Goal: Task Accomplishment & Management: Complete application form

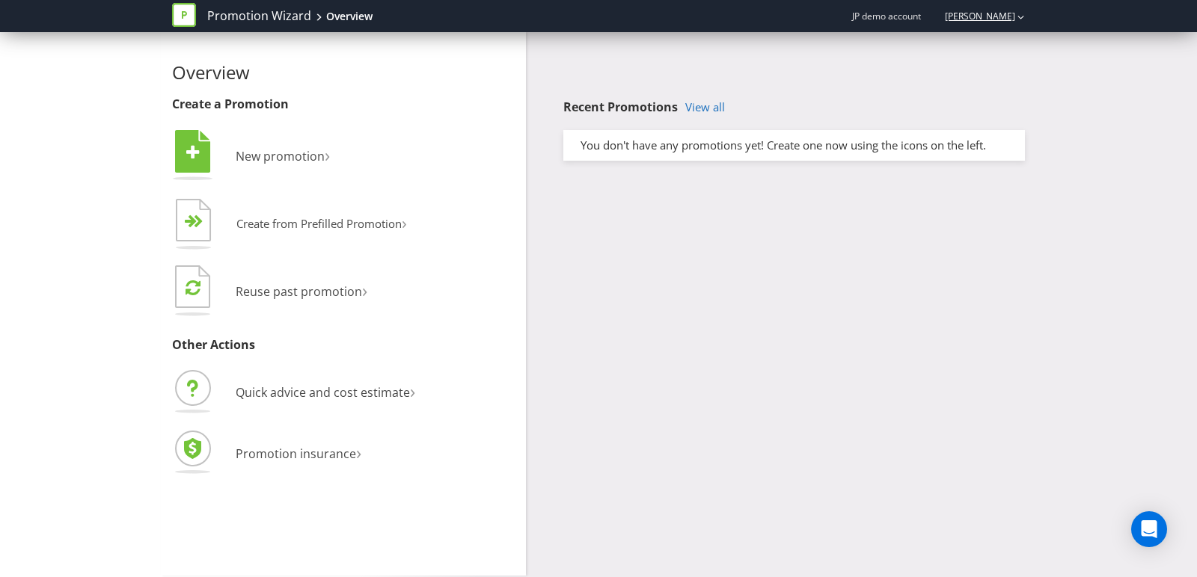
click at [955, 16] on link "[PERSON_NAME]" at bounding box center [972, 16] width 85 height 13
click at [1017, 40] on strong "Logout" at bounding box center [1013, 46] width 38 height 15
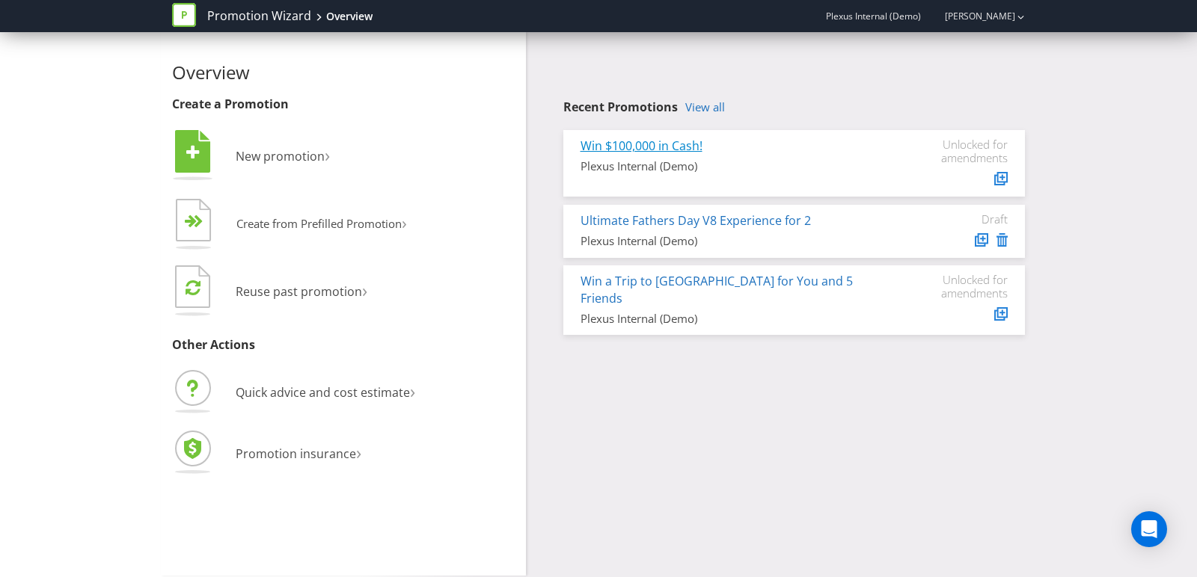
click at [639, 150] on link "Win $100,000 in Cash!" at bounding box center [641, 146] width 122 height 16
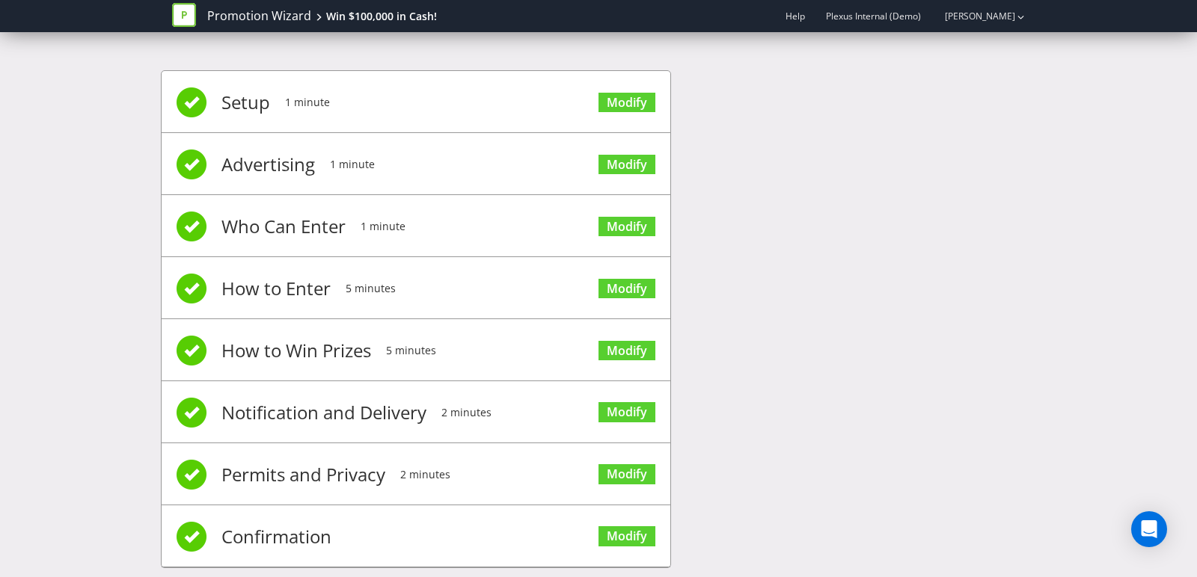
scroll to position [26, 0]
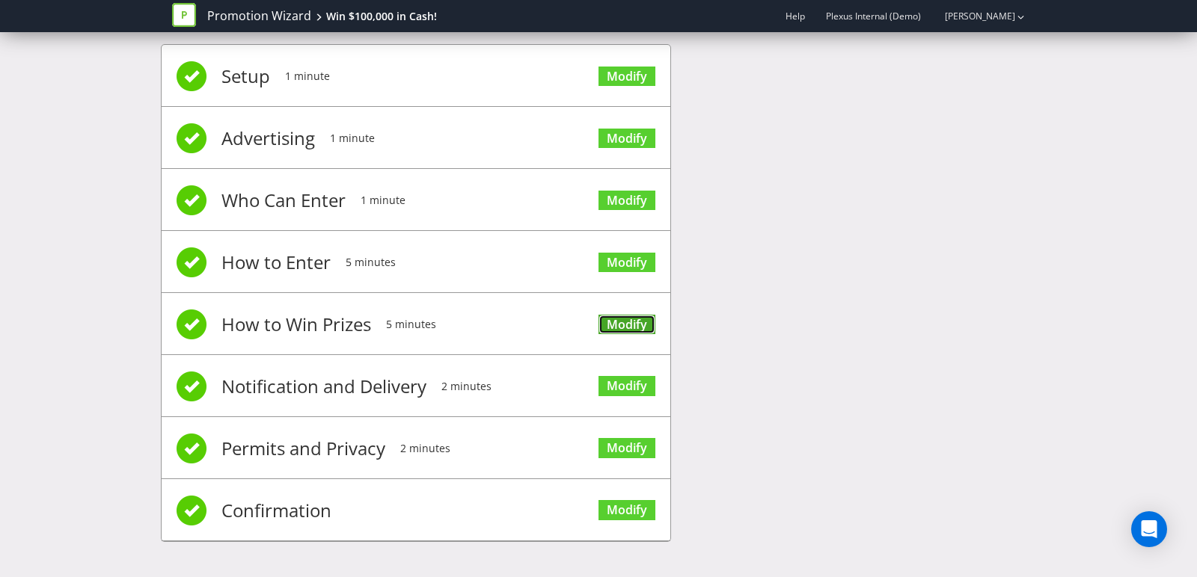
click at [623, 322] on link "Modify" at bounding box center [626, 325] width 57 height 20
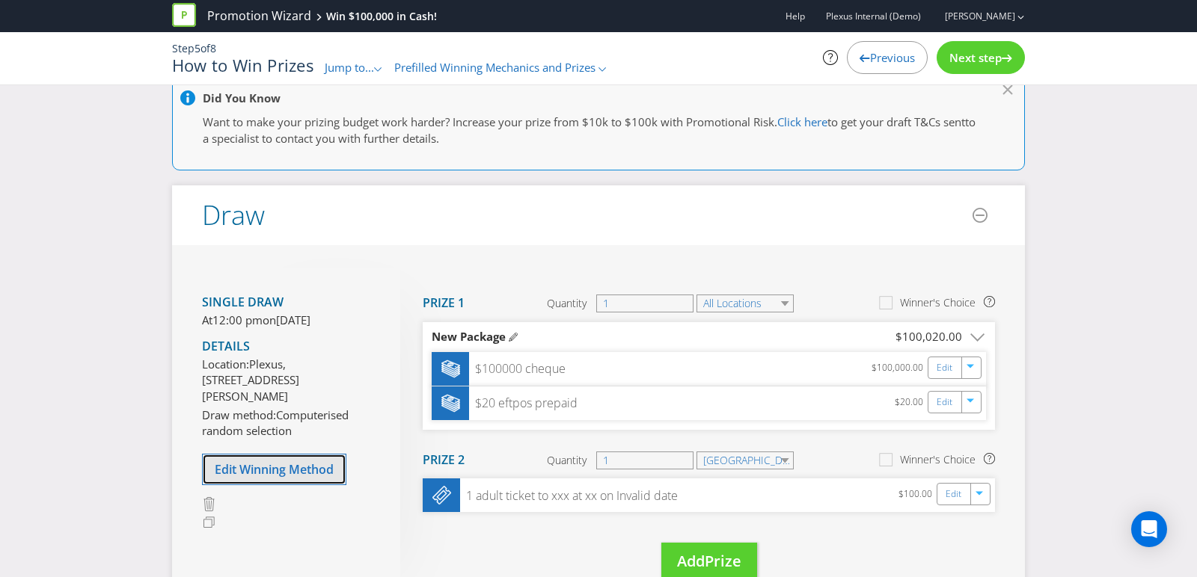
click at [250, 478] on span "Edit Winning Method" at bounding box center [274, 469] width 119 height 16
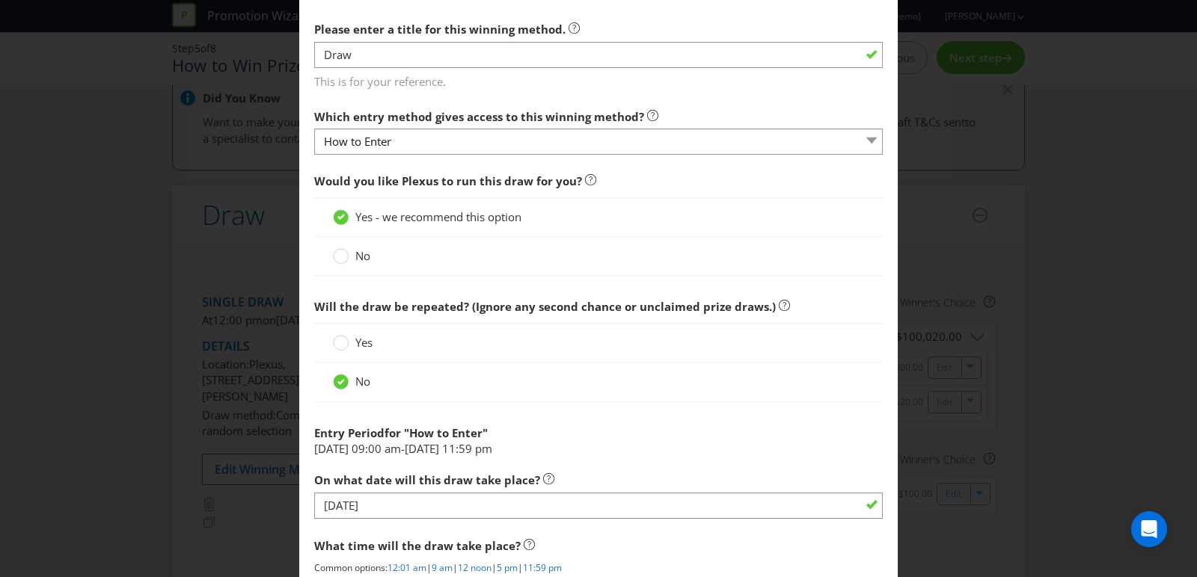
scroll to position [427, 0]
click at [355, 346] on span "Yes" at bounding box center [363, 341] width 17 height 15
click at [0, 0] on input "Yes" at bounding box center [0, 0] width 0 height 0
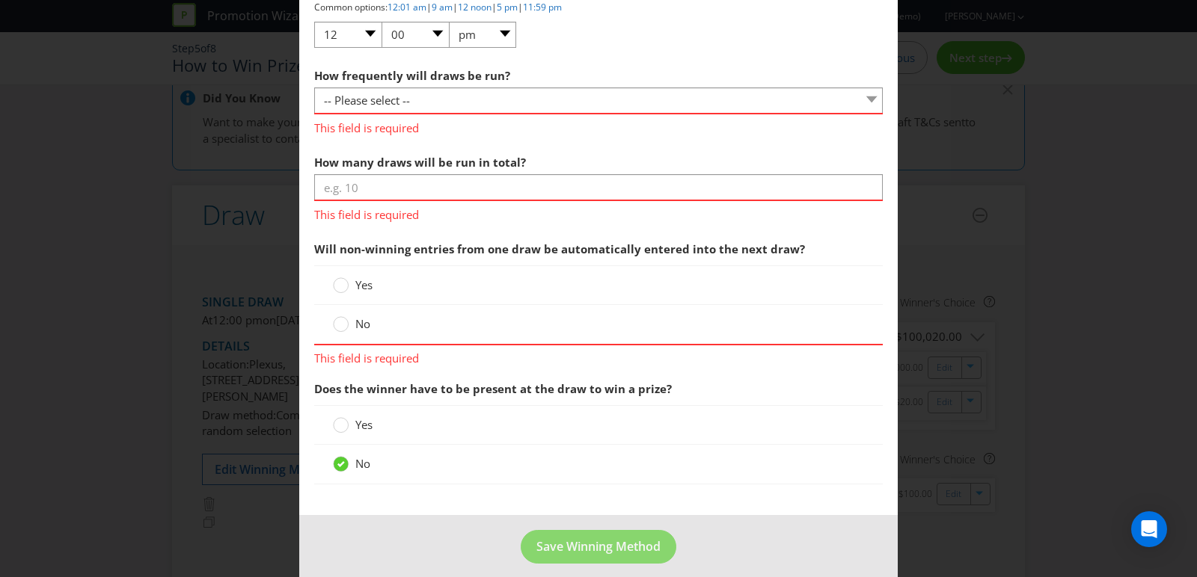
scroll to position [1155, 0]
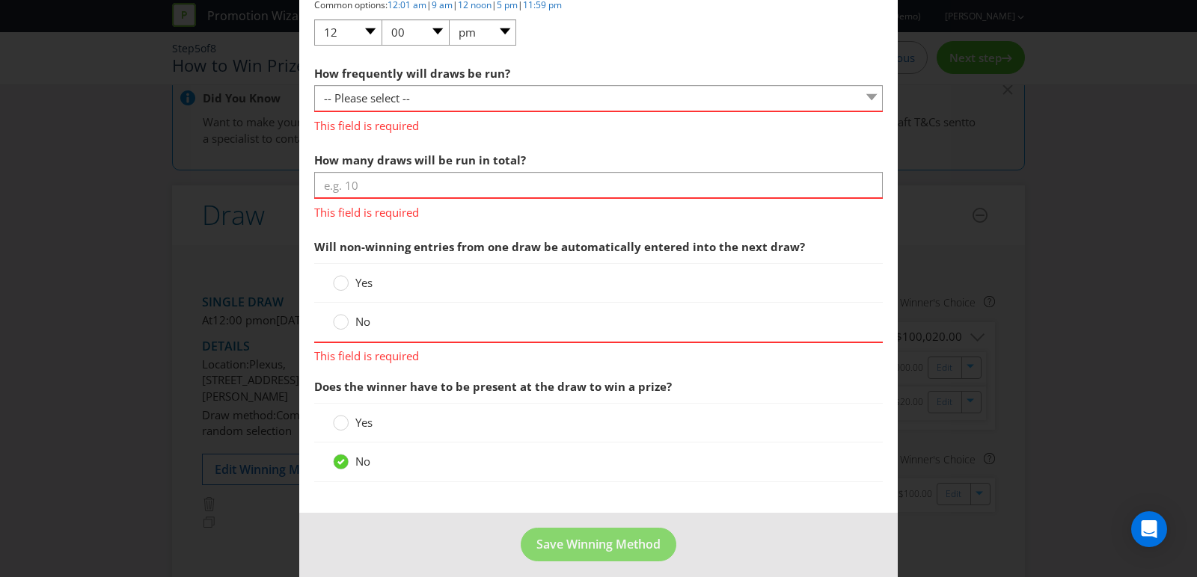
click at [971, 299] on div "Edit Winning Method How to Enter How will the winners be selected? Draw Judging…" at bounding box center [598, 288] width 1197 height 577
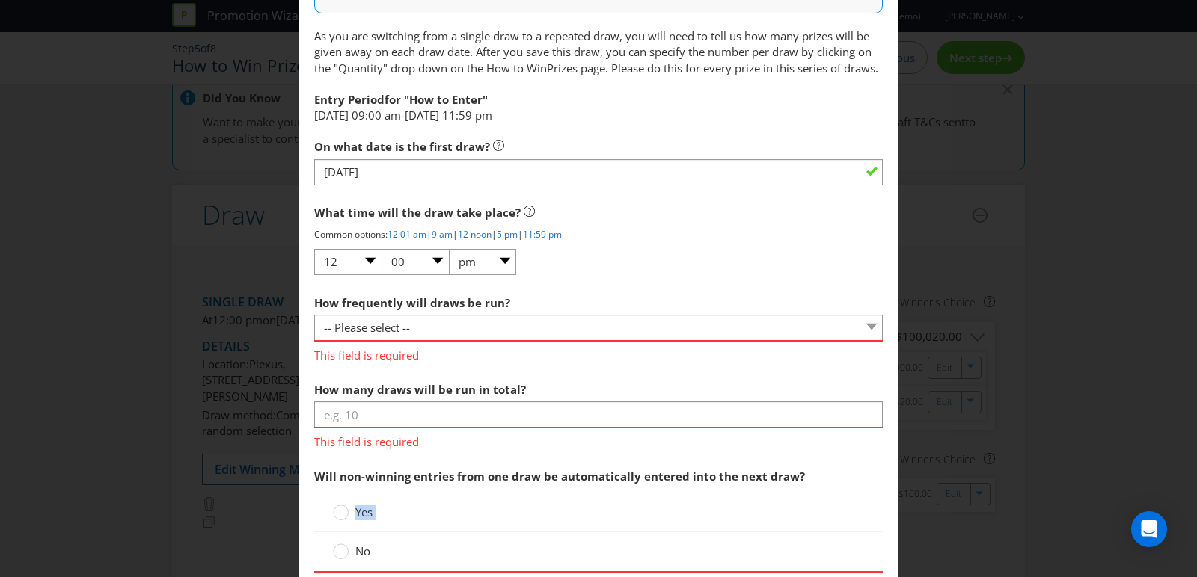
scroll to position [1184, 0]
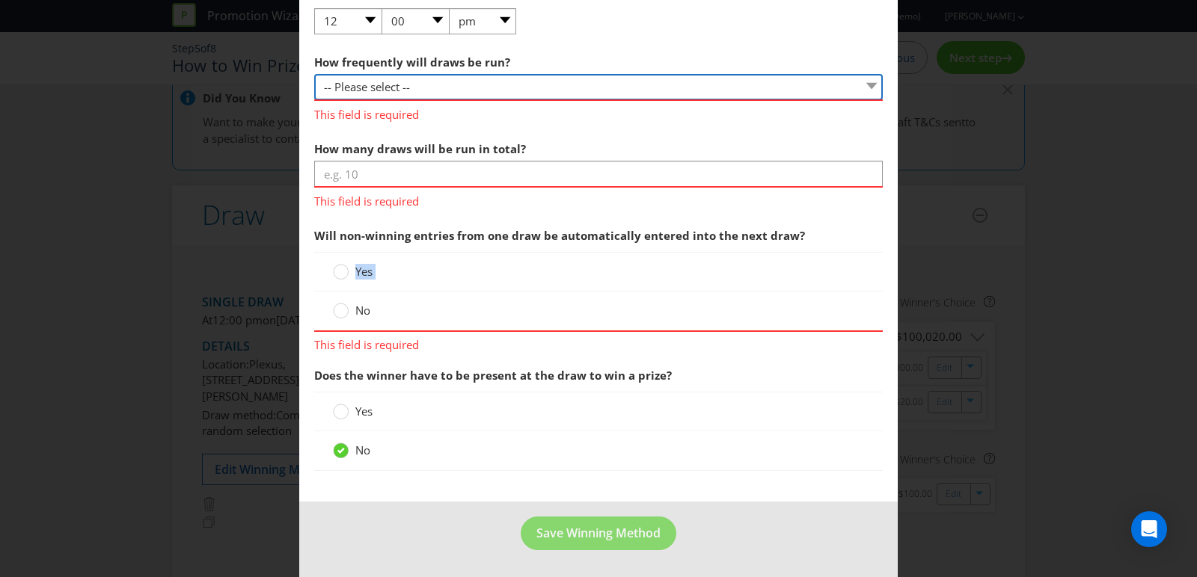
click at [401, 92] on select "-- Please select -- Hourly Daily Weekly Fortnightly Monthly Every 3 Months Irre…" at bounding box center [598, 87] width 568 height 26
select select "WEEKLY"
click at [314, 95] on select "-- Please select -- Hourly Daily Weekly Fortnightly Monthly Every 3 Months Irre…" at bounding box center [598, 87] width 568 height 26
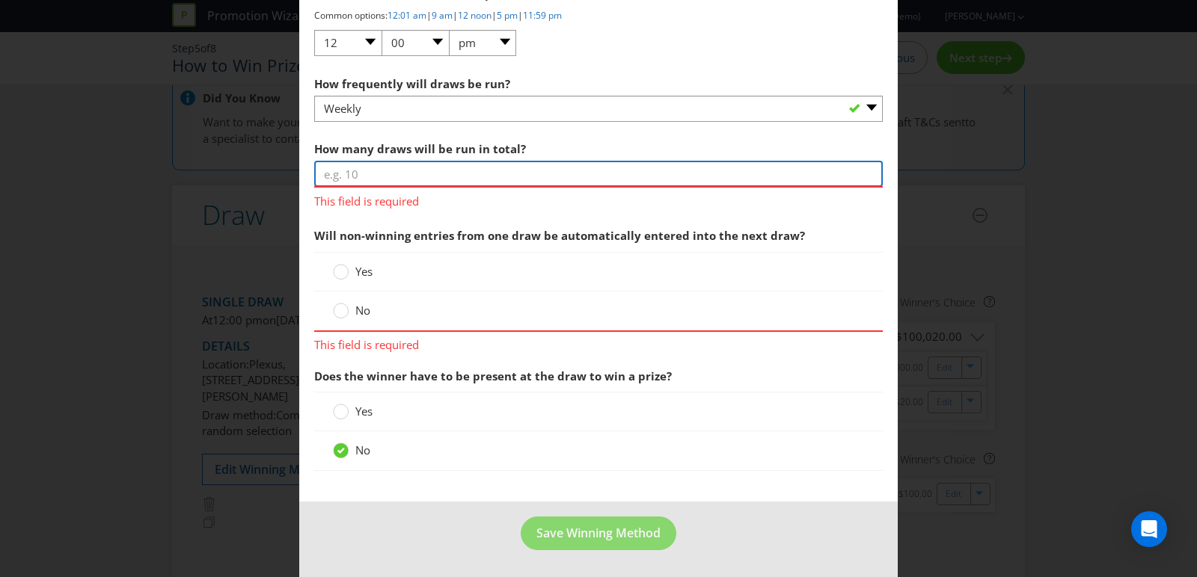
click at [409, 183] on input "number" at bounding box center [598, 174] width 568 height 26
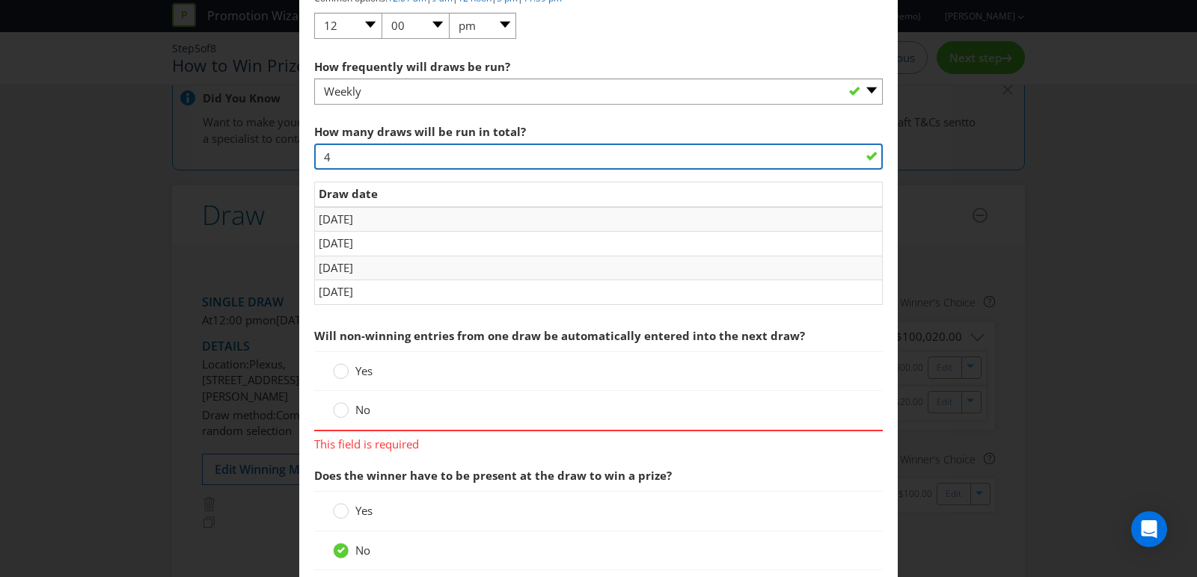
type input "4"
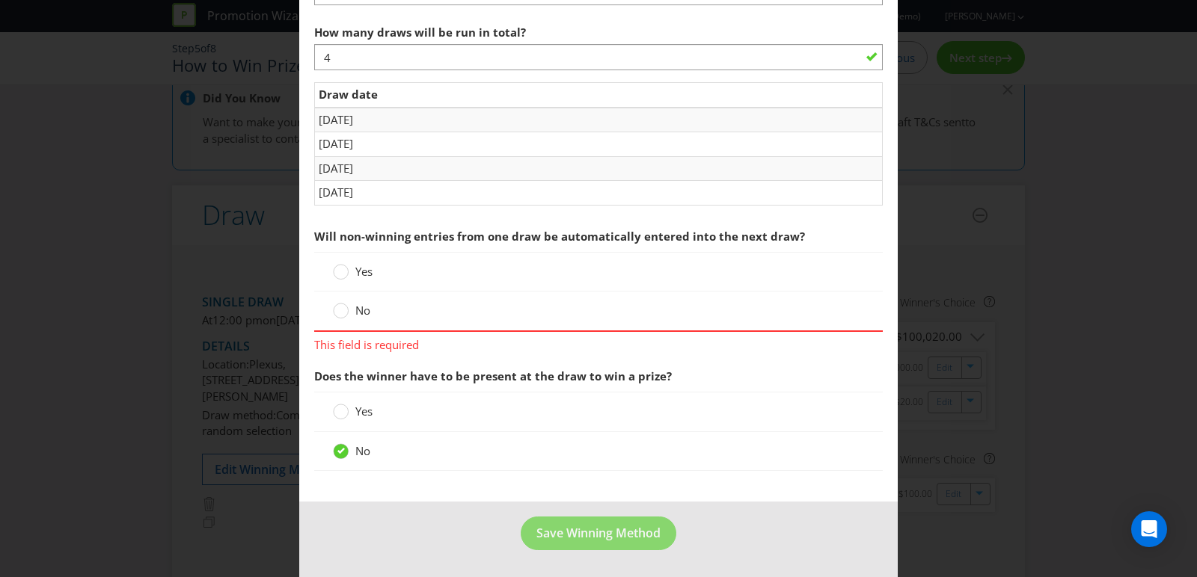
scroll to position [1279, 0]
click at [346, 316] on circle at bounding box center [341, 311] width 15 height 15
click at [0, 0] on input "No" at bounding box center [0, 0] width 0 height 0
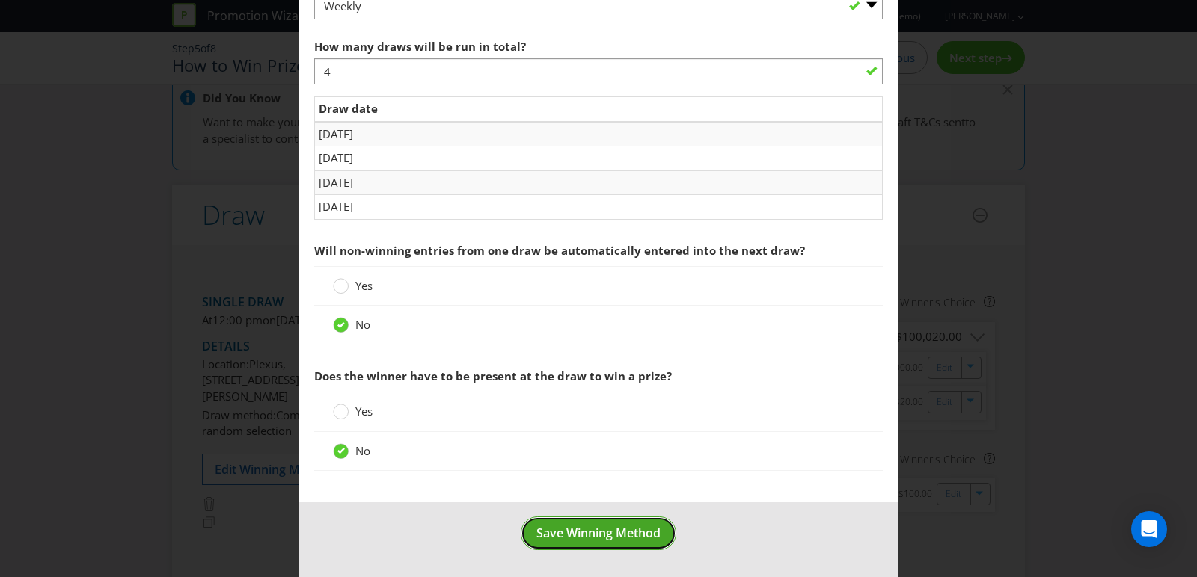
click at [612, 530] on span "Save Winning Method" at bounding box center [598, 533] width 124 height 16
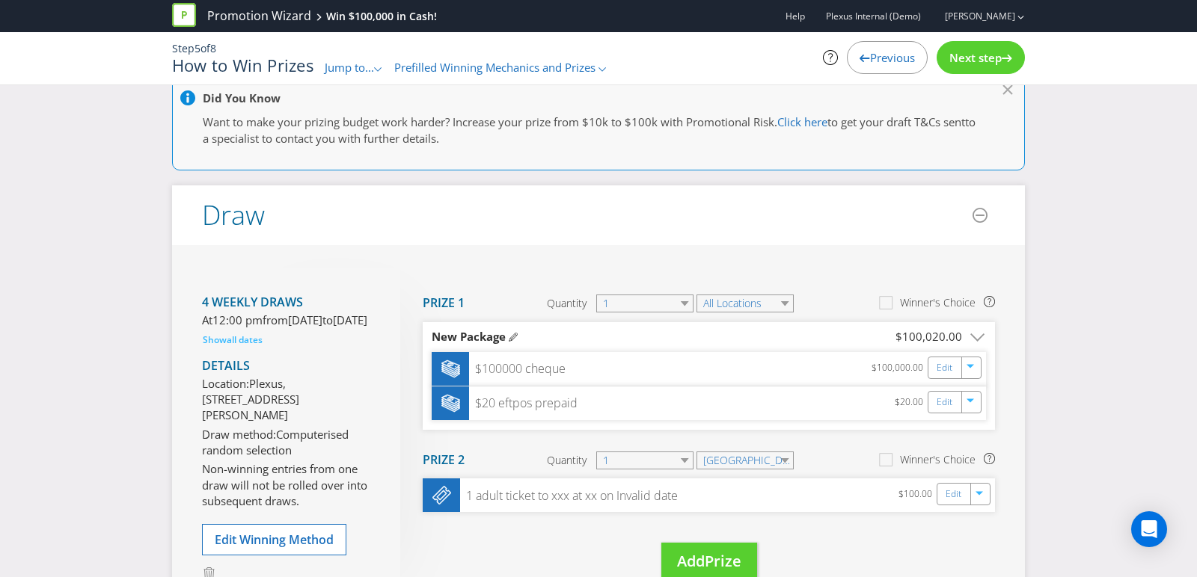
click at [968, 67] on div "Next step" at bounding box center [980, 57] width 88 height 33
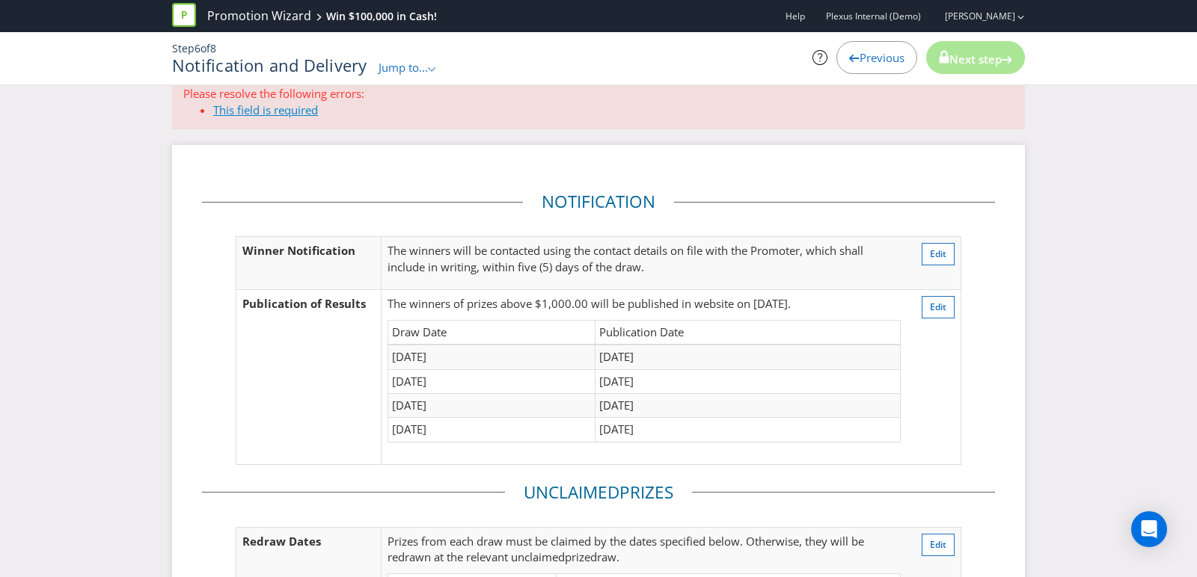
click at [244, 107] on link "This field is required" at bounding box center [265, 109] width 105 height 15
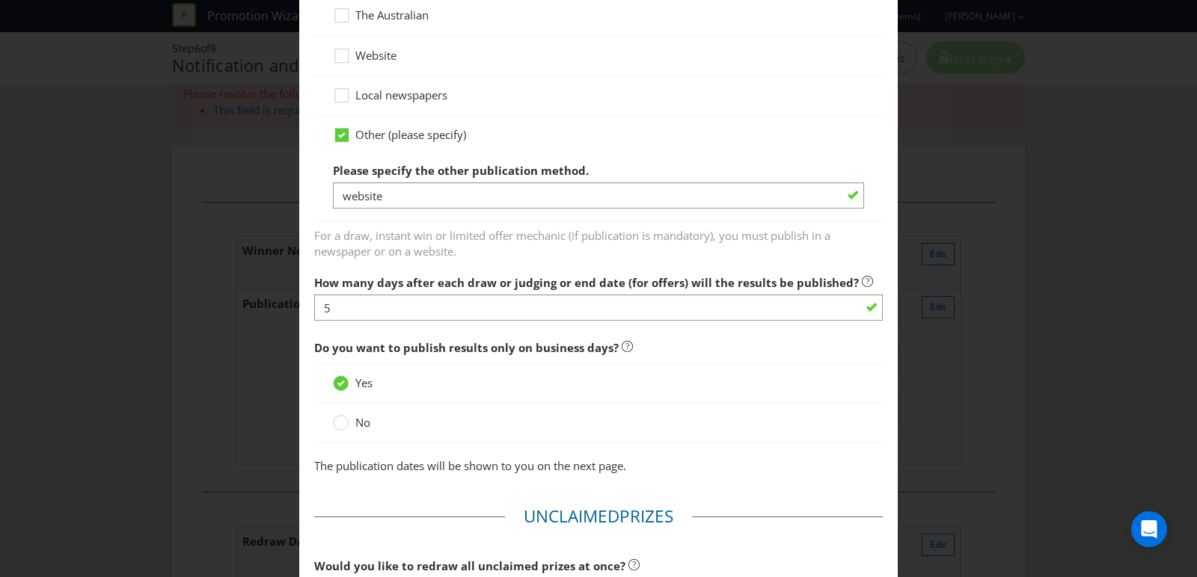
scroll to position [1235, 0]
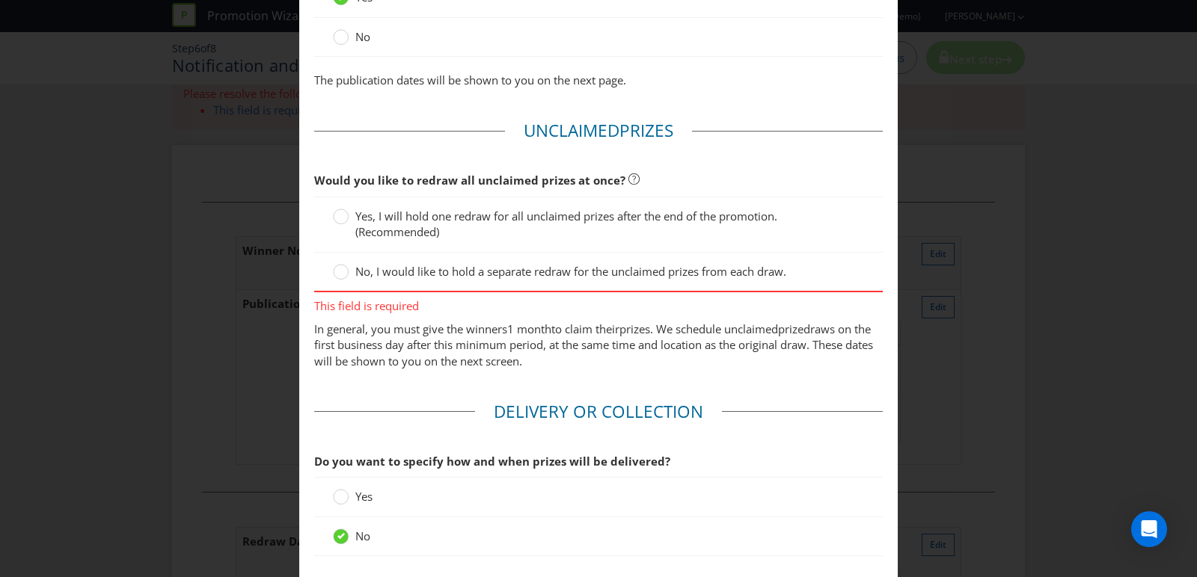
click at [391, 268] on span "No, I would like to hold a separate redraw for the unclaimed prizes from each d…" at bounding box center [570, 271] width 431 height 15
click at [0, 0] on input "No, I would like to hold a separate redraw for the unclaimed prizes from each d…" at bounding box center [0, 0] width 0 height 0
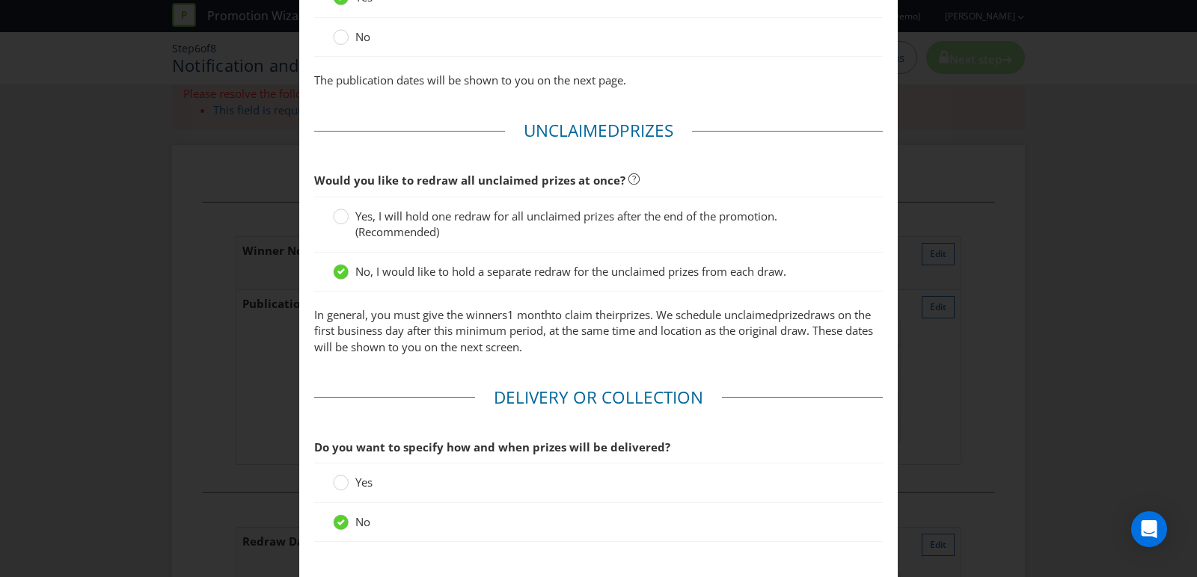
scroll to position [1330, 0]
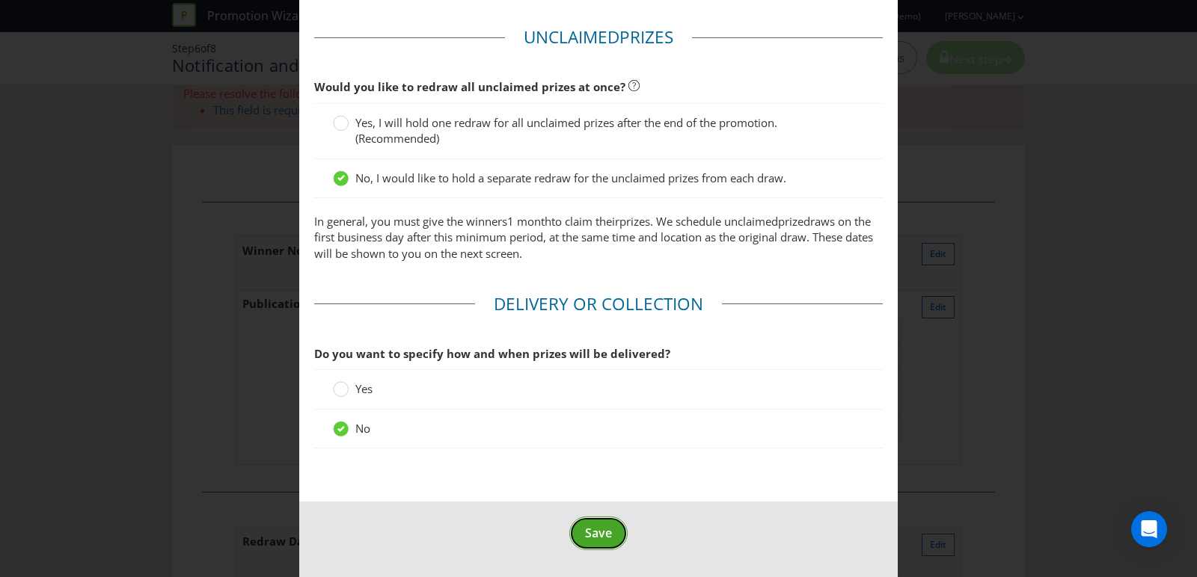
click at [584, 517] on button "Save" at bounding box center [598, 534] width 58 height 34
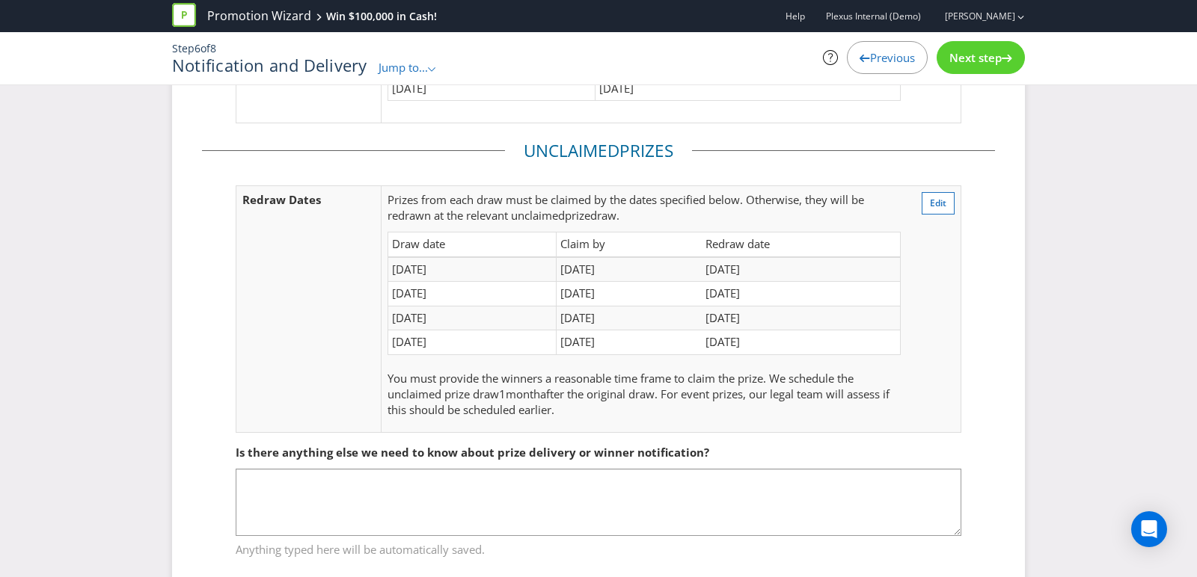
scroll to position [270, 0]
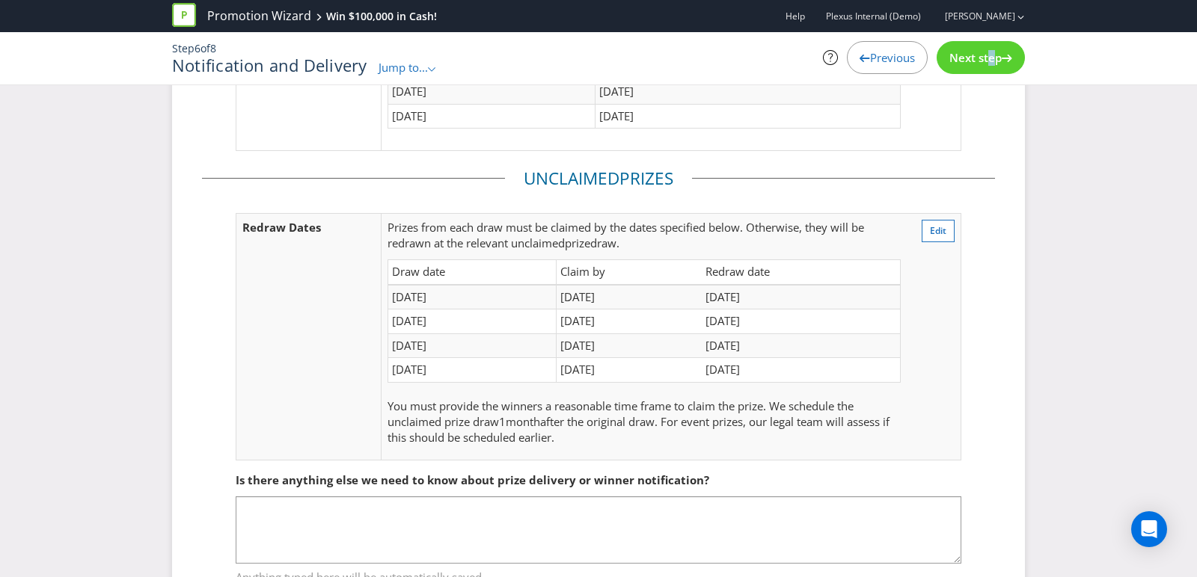
click at [982, 65] on div "Next step" at bounding box center [980, 57] width 88 height 33
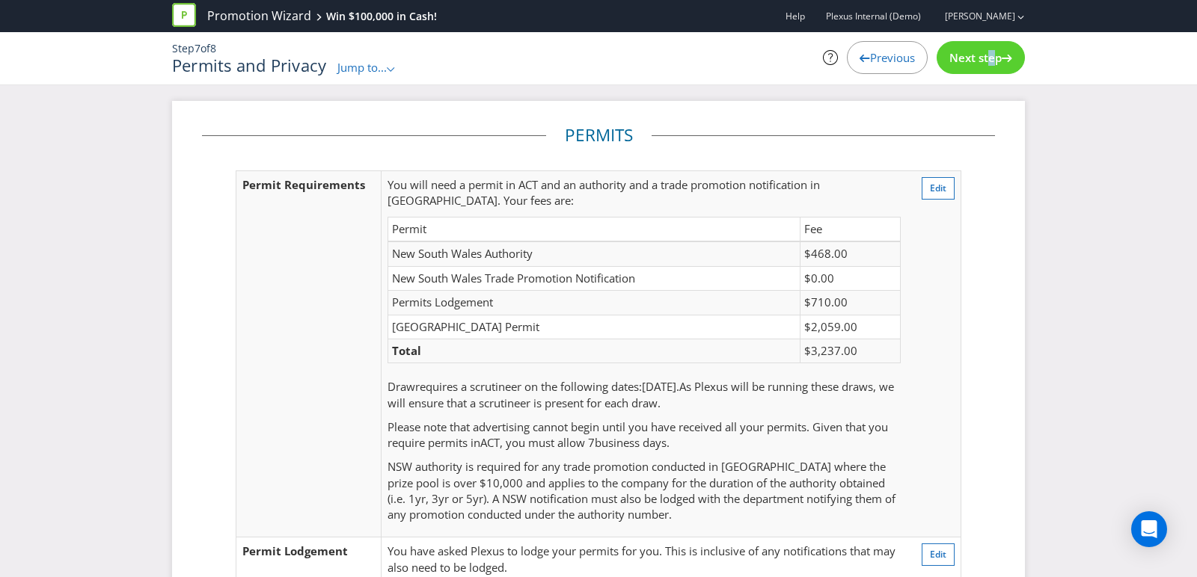
scroll to position [434, 0]
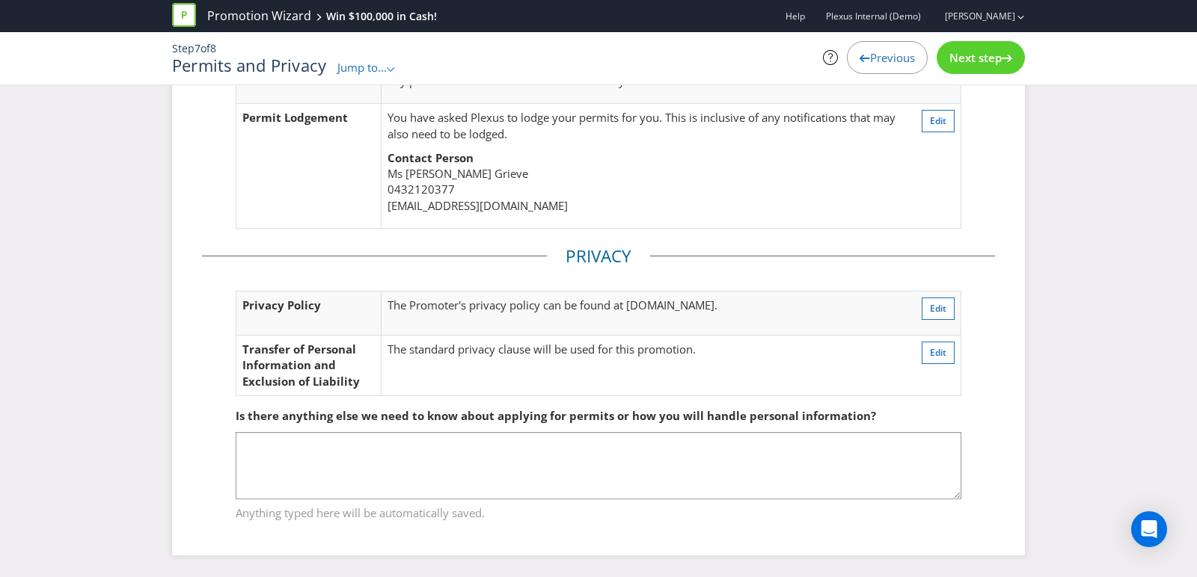
click at [976, 58] on span "Next step" at bounding box center [975, 57] width 52 height 15
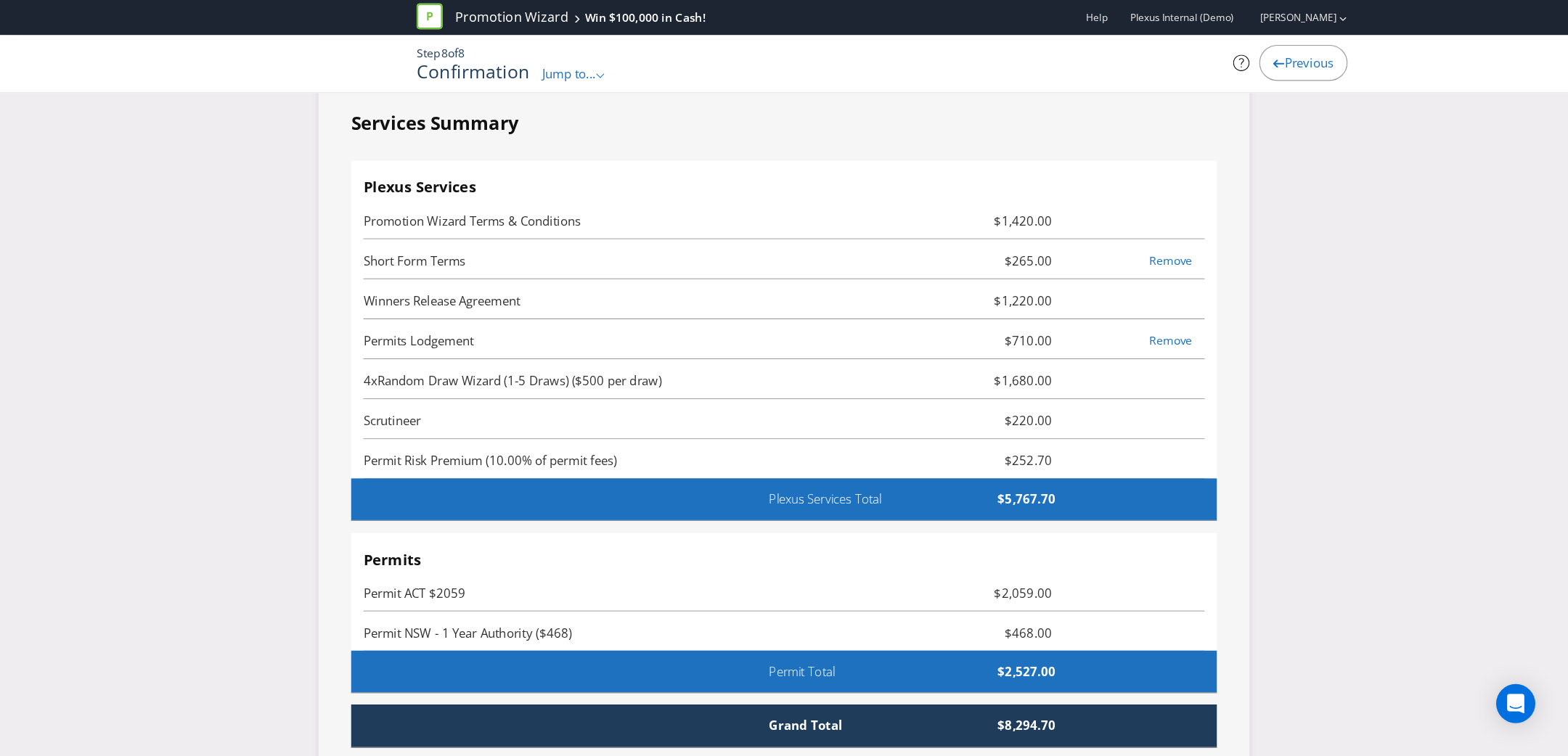
scroll to position [4351, 0]
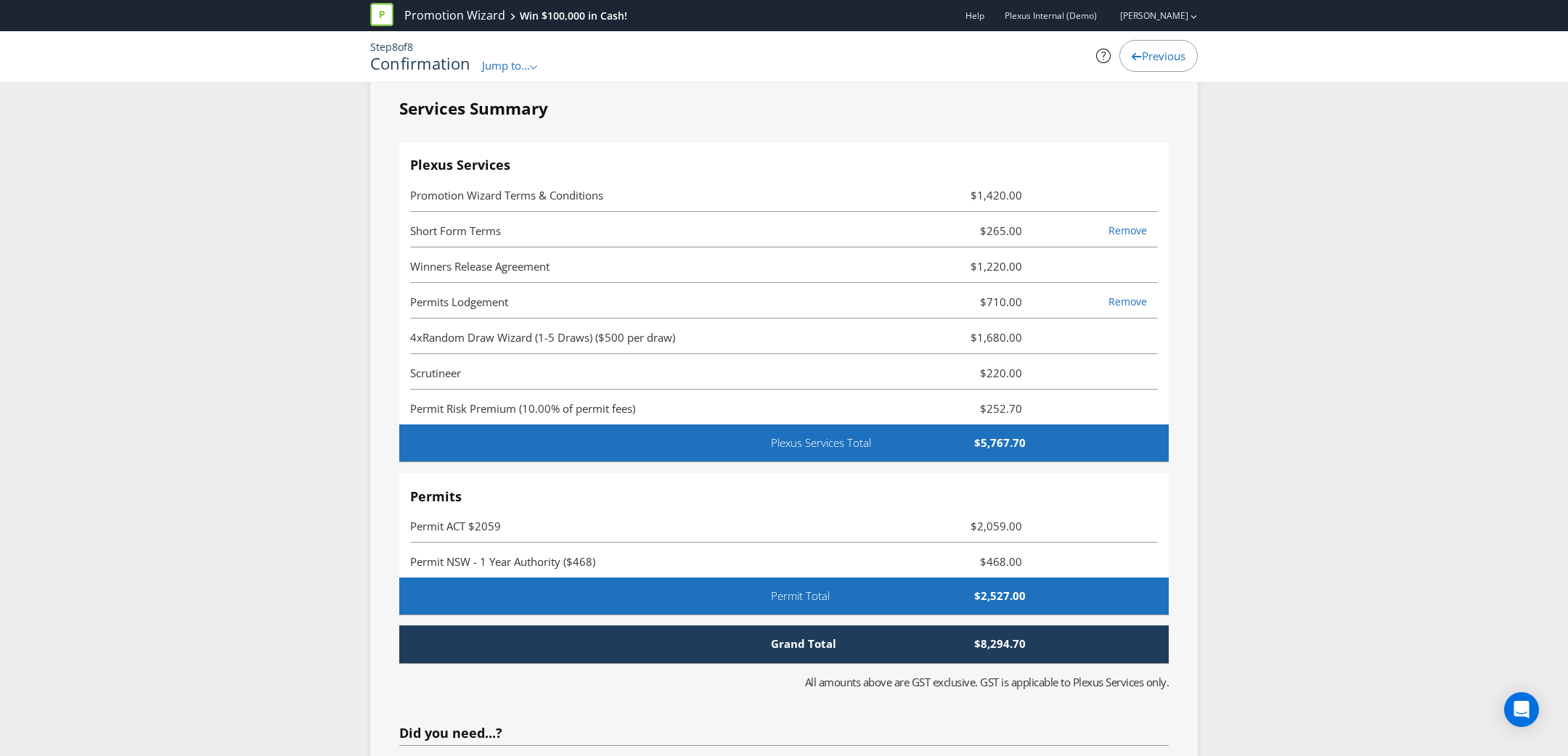
drag, startPoint x: 409, startPoint y: 349, endPoint x: 748, endPoint y: 344, distance: 339.0
click at [748, 344] on div "Plexus Services Promotion Wizard Terms & Conditions $1,420.00 Short Form Terms …" at bounding box center [784, 284] width 770 height 283
